Goal: Transaction & Acquisition: Purchase product/service

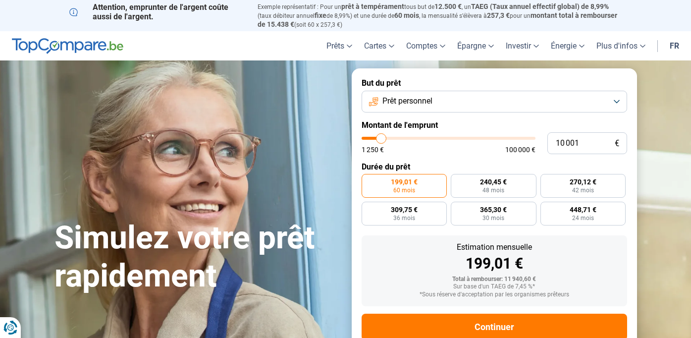
type input "10 250"
type input "10250"
type input "10 500"
type input "10500"
type input "10 750"
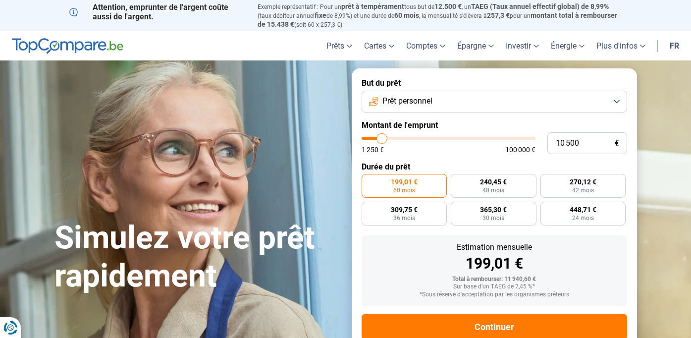
type input "10750"
type input "11 250"
type input "11250"
type input "11 750"
type input "11750"
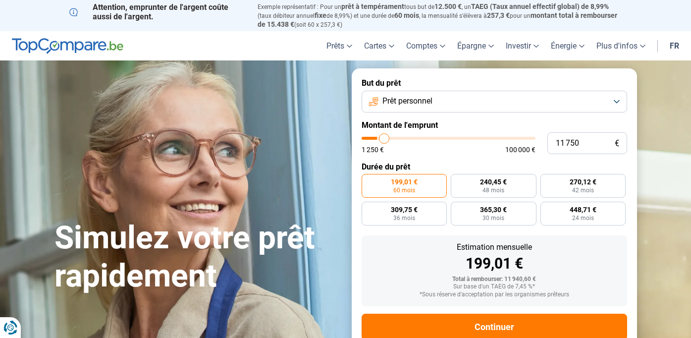
type input "12 500"
type input "12500"
type input "13 000"
type input "13000"
type input "14 000"
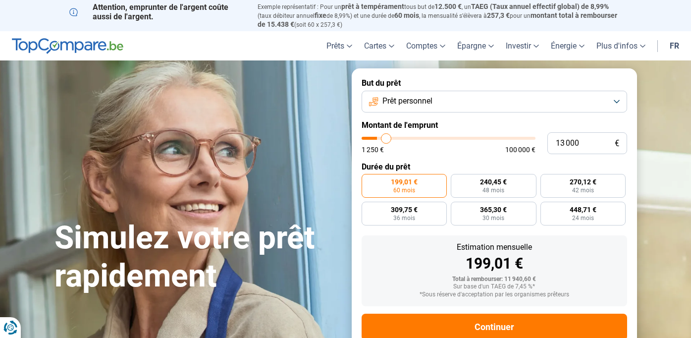
type input "14000"
type input "14 750"
type input "14750"
type input "15 500"
type input "15500"
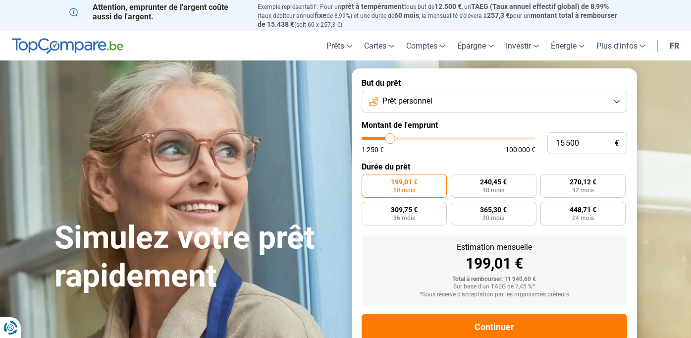
type input "16 500"
type input "16500"
type input "17 750"
type input "17750"
type input "19 250"
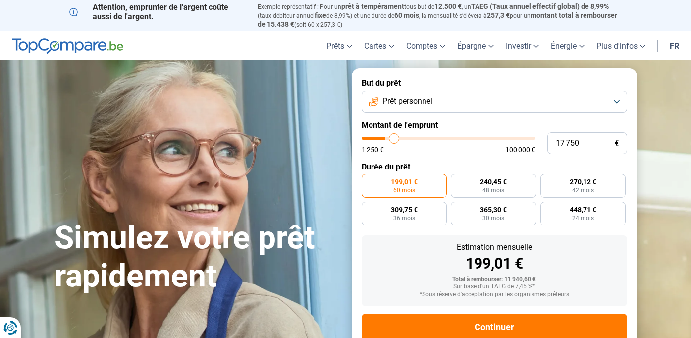
type input "19250"
type input "20 750"
type input "20750"
type input "22 000"
type input "22000"
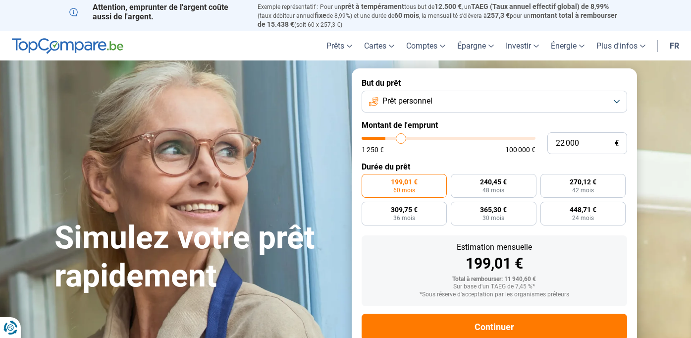
type input "23 000"
type input "23000"
type input "23 750"
type input "23750"
type input "24 000"
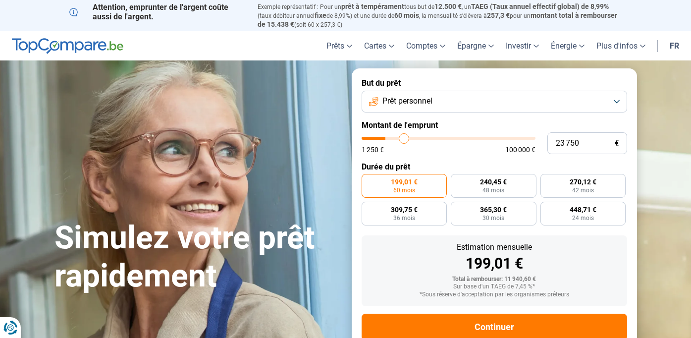
type input "24000"
type input "24 500"
type input "24500"
type input "24 750"
type input "24750"
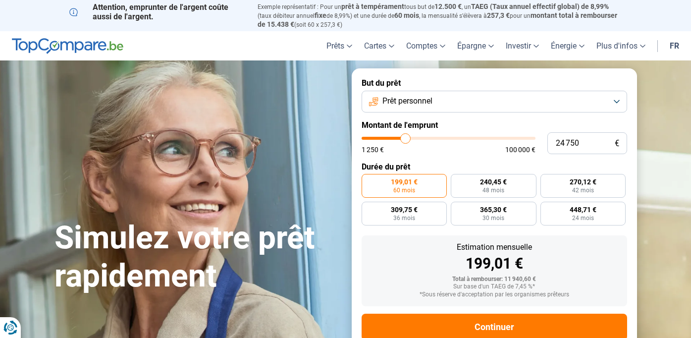
type input "24 500"
type input "24500"
type input "24 250"
type input "24250"
type input "24 000"
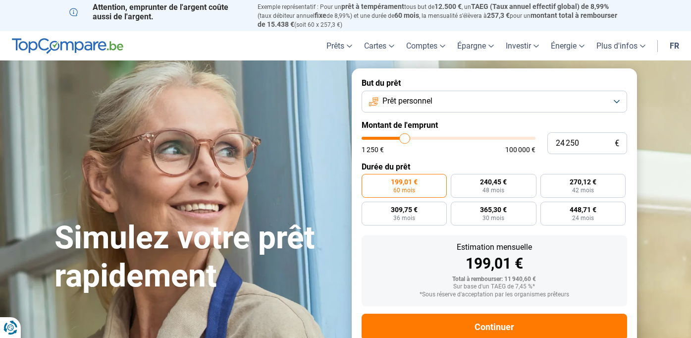
type input "24000"
type input "23 750"
type input "23750"
type input "23 500"
type input "23500"
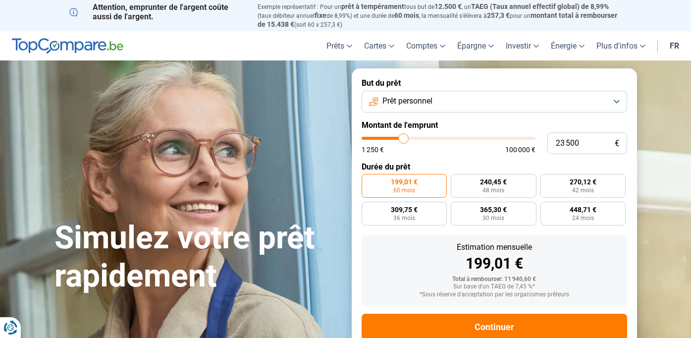
type input "23 250"
type input "23250"
type input "23 000"
type input "23000"
type input "22 750"
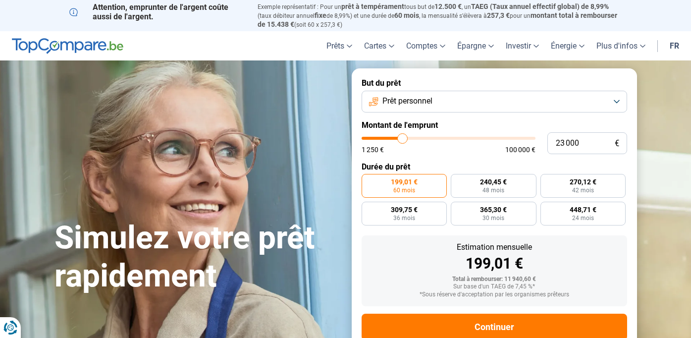
type input "22750"
type input "22 500"
type input "22500"
type input "22 250"
type input "22250"
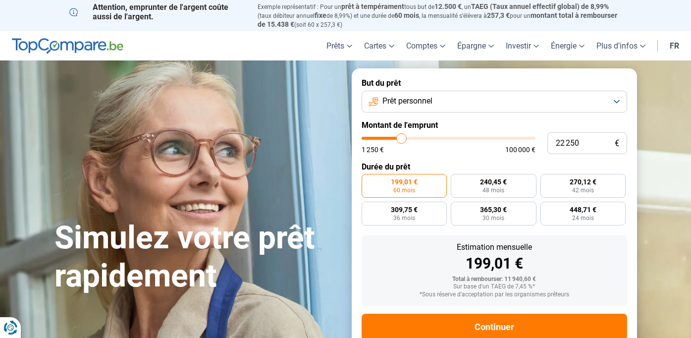
type input "22 000"
type input "22000"
type input "21 750"
type input "21750"
type input "21 500"
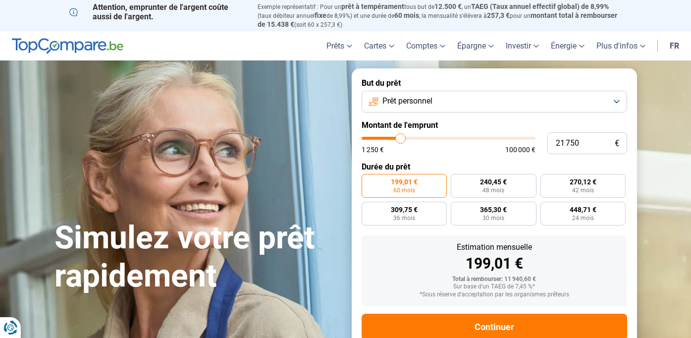
type input "21500"
type input "21 250"
type input "21250"
type input "21 000"
type input "21000"
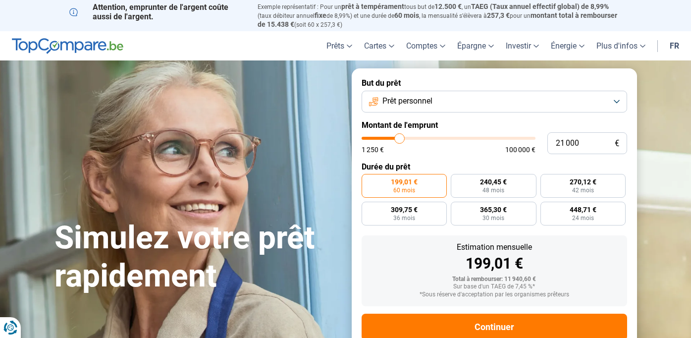
type input "20 750"
type input "20750"
type input "20 500"
type input "20500"
type input "20 250"
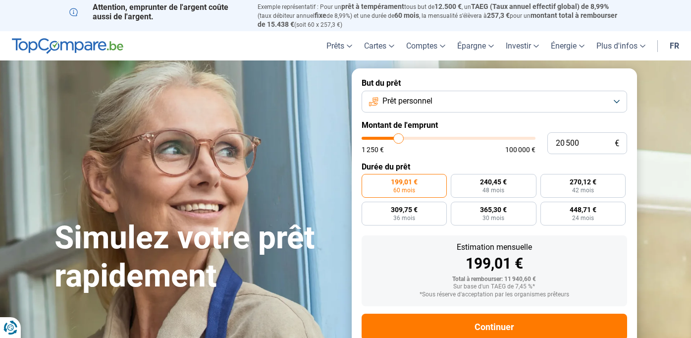
type input "20250"
type input "19 750"
type input "19750"
type input "19 500"
type input "19500"
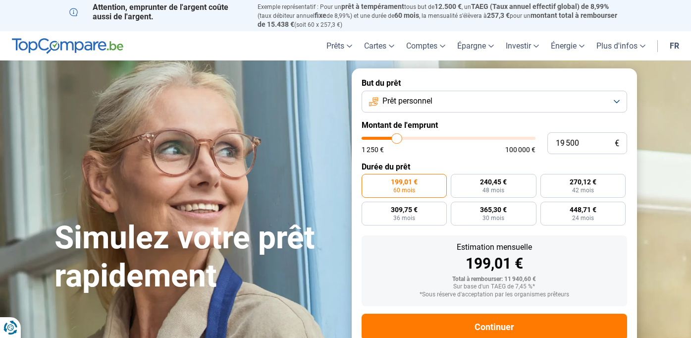
type input "19 250"
type input "19250"
type input "19 000"
type input "19000"
type input "18 750"
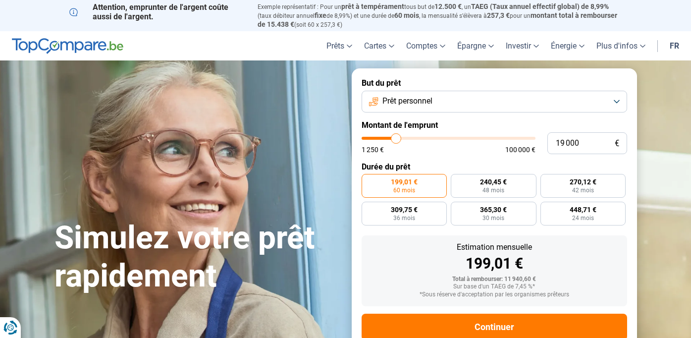
type input "18750"
type input "18 500"
type input "18500"
type input "18 250"
type input "18250"
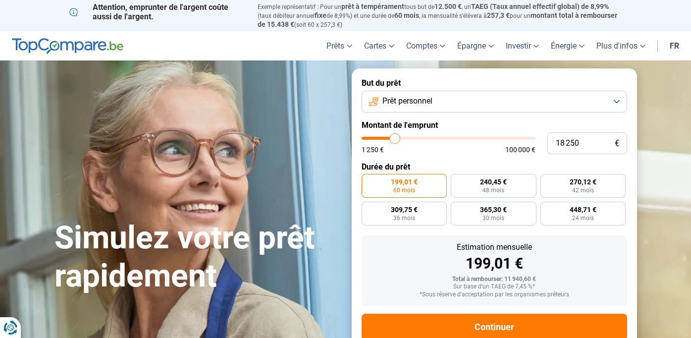
type input "18 000"
type input "18000"
type input "17 750"
type input "17750"
type input "17 500"
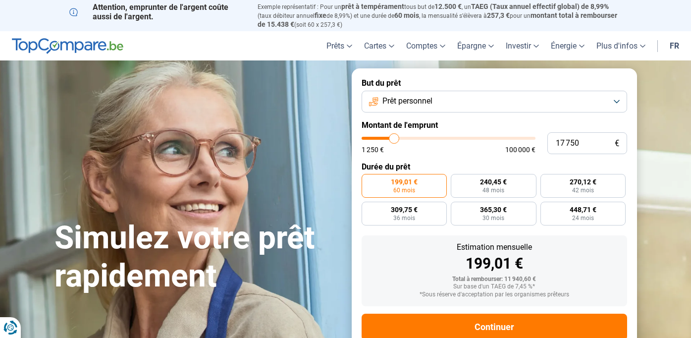
type input "17500"
type input "17 750"
type input "17750"
type input "18 000"
type input "18000"
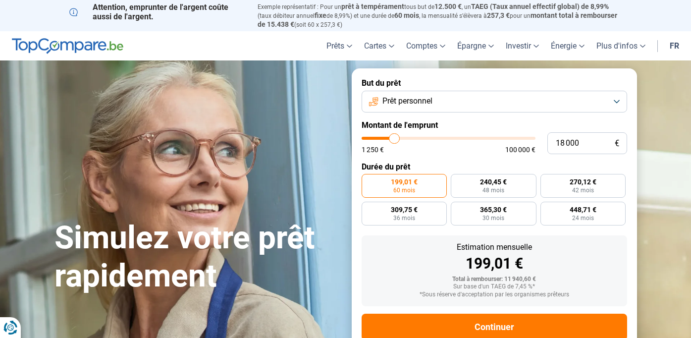
type input "18 250"
type input "18250"
type input "18 000"
type input "18000"
type input "17 750"
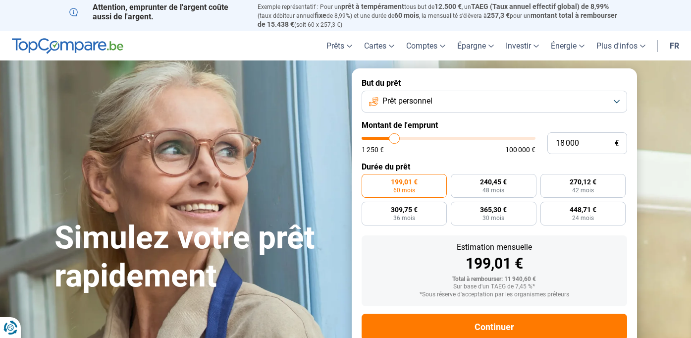
type input "17750"
type input "17 500"
drag, startPoint x: 381, startPoint y: 140, endPoint x: 394, endPoint y: 136, distance: 13.0
type input "17500"
click at [394, 137] on input "range" at bounding box center [448, 138] width 174 height 3
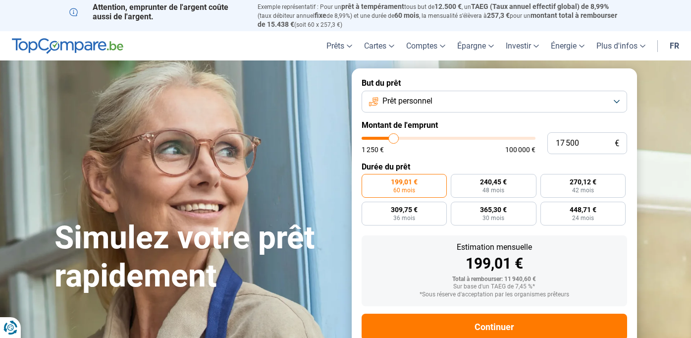
radio input "false"
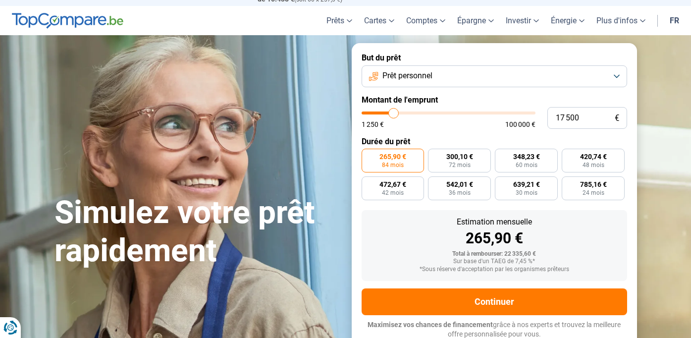
scroll to position [27, 0]
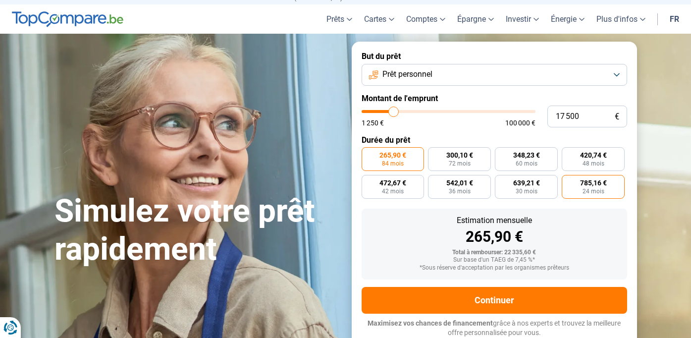
click at [591, 186] on span "785,16 €" at bounding box center [593, 182] width 27 height 7
click at [568, 181] on input "785,16 € 24 mois" at bounding box center [564, 178] width 6 height 6
radio input "true"
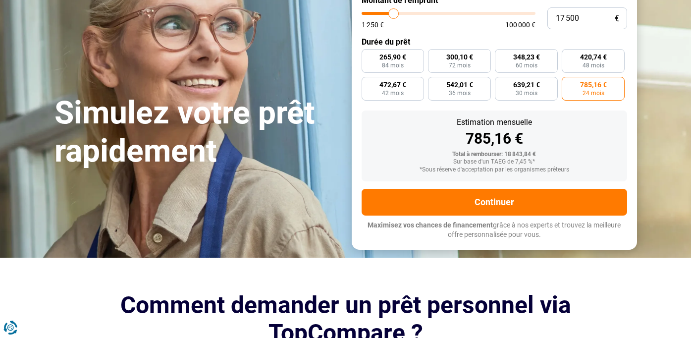
scroll to position [125, 0]
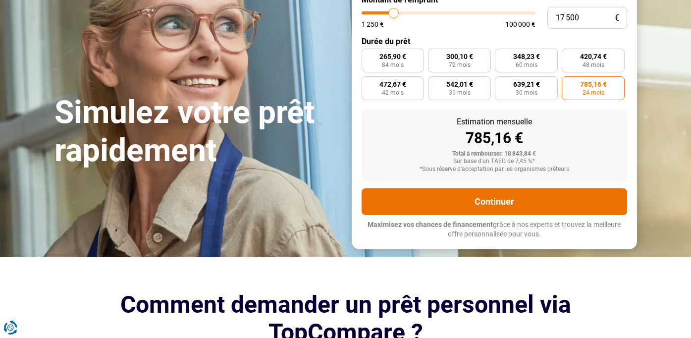
click at [495, 202] on button "Continuer" at bounding box center [493, 201] width 265 height 27
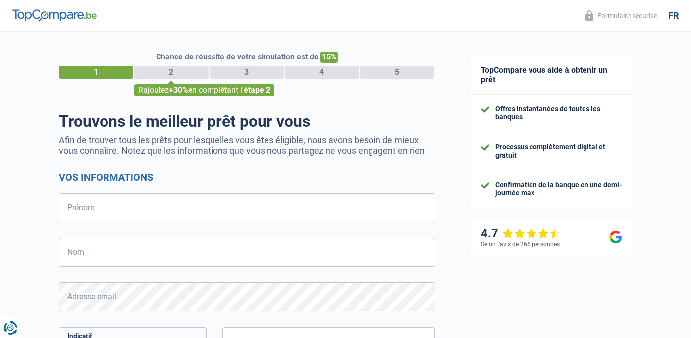
select select "32"
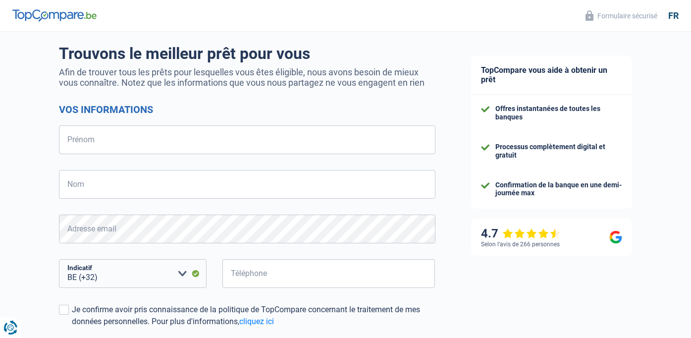
scroll to position [62, 0]
